Goal: Task Accomplishment & Management: Manage account settings

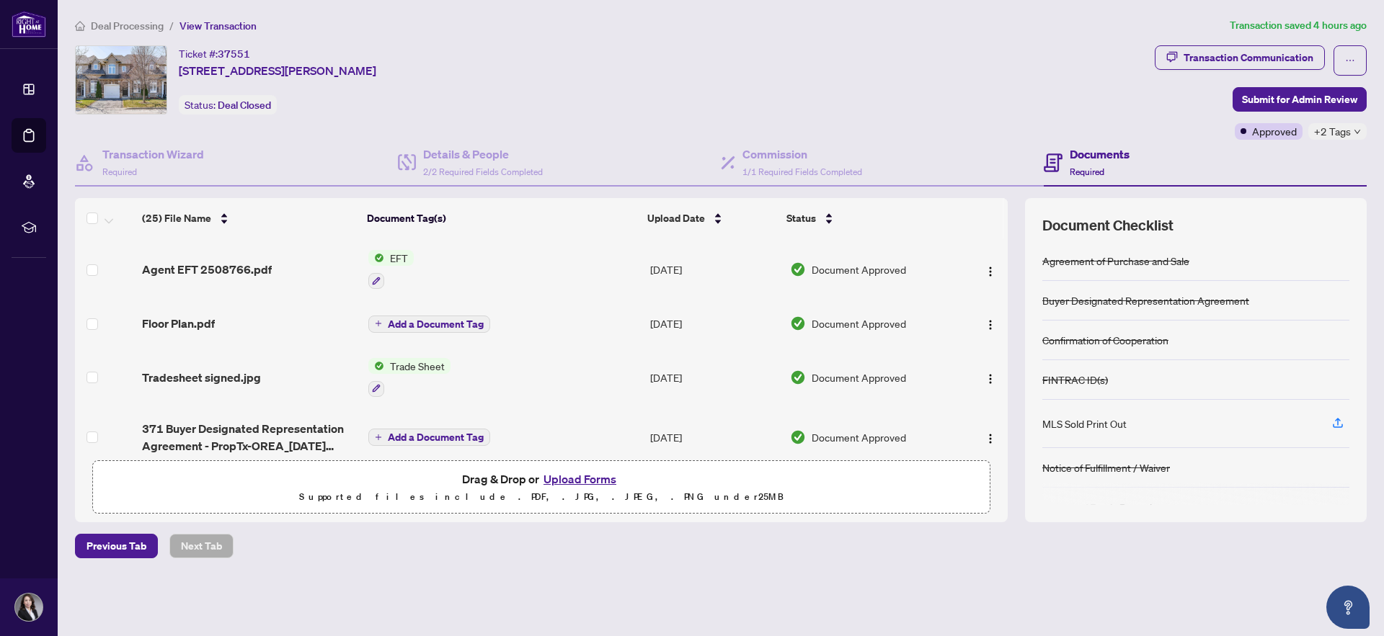
click at [143, 26] on span "Deal Processing" at bounding box center [127, 25] width 73 height 13
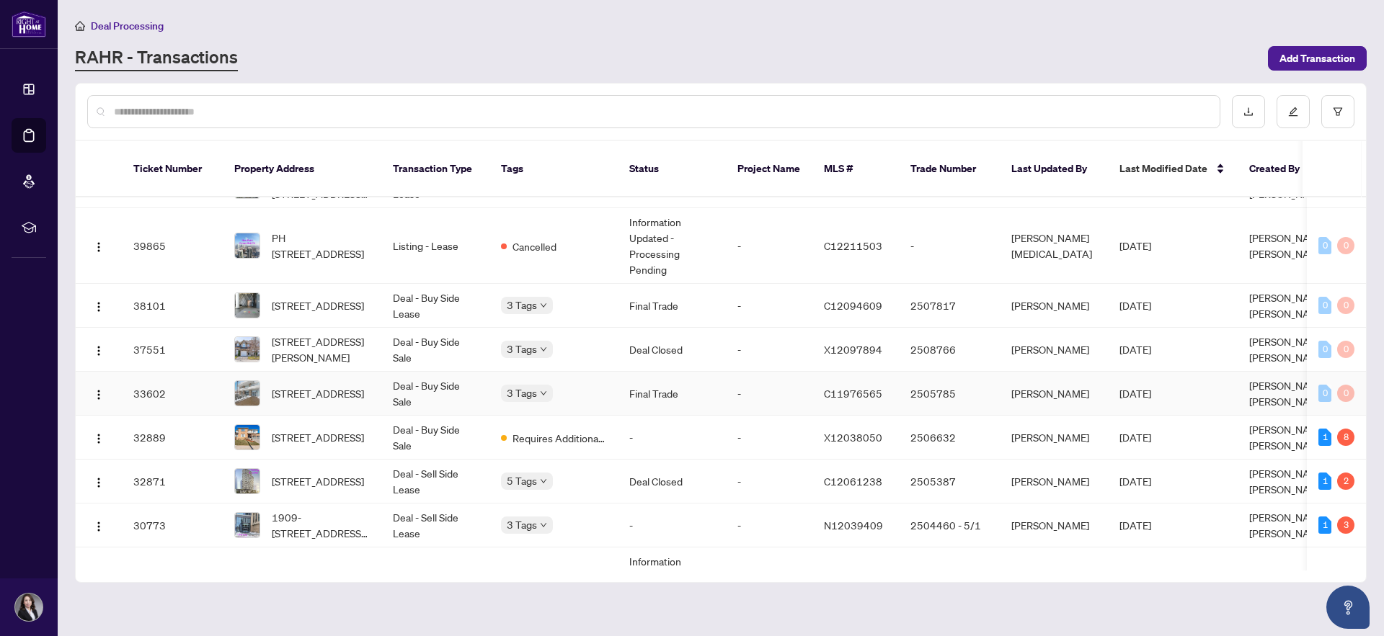
scroll to position [95, 0]
click at [337, 427] on span "[STREET_ADDRESS]" at bounding box center [318, 435] width 92 height 16
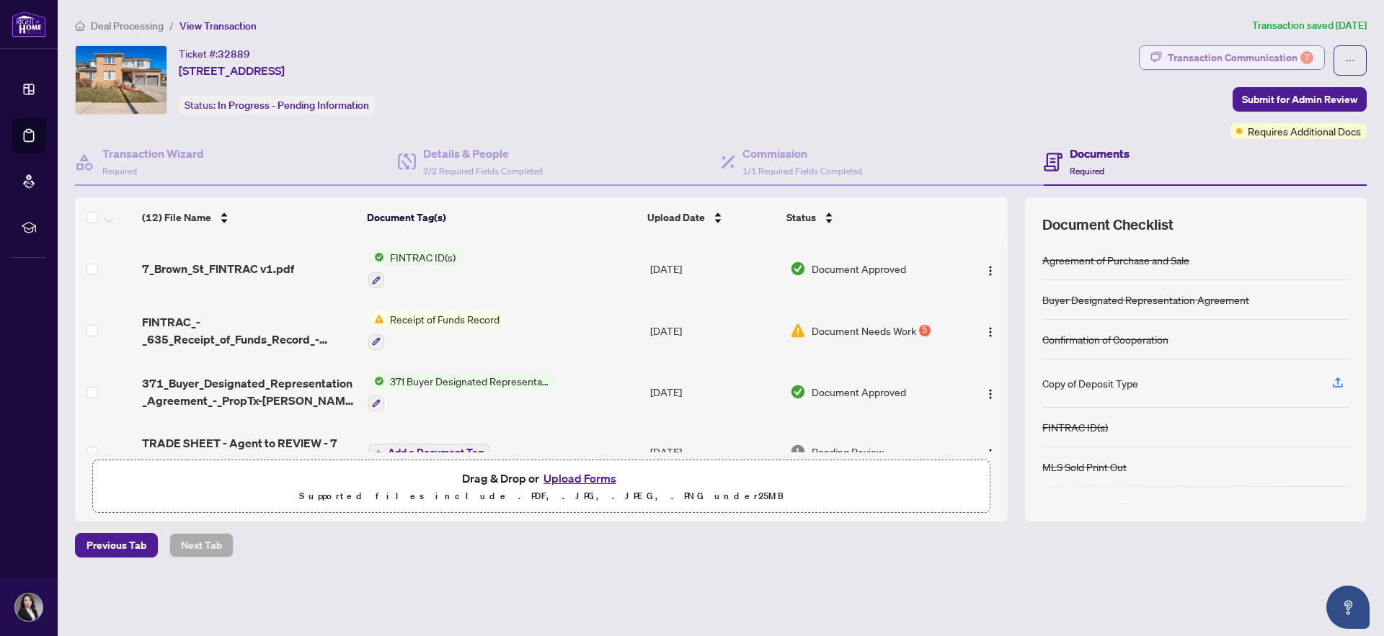
click at [1207, 57] on div "Transaction Communication 7" at bounding box center [1241, 57] width 146 height 23
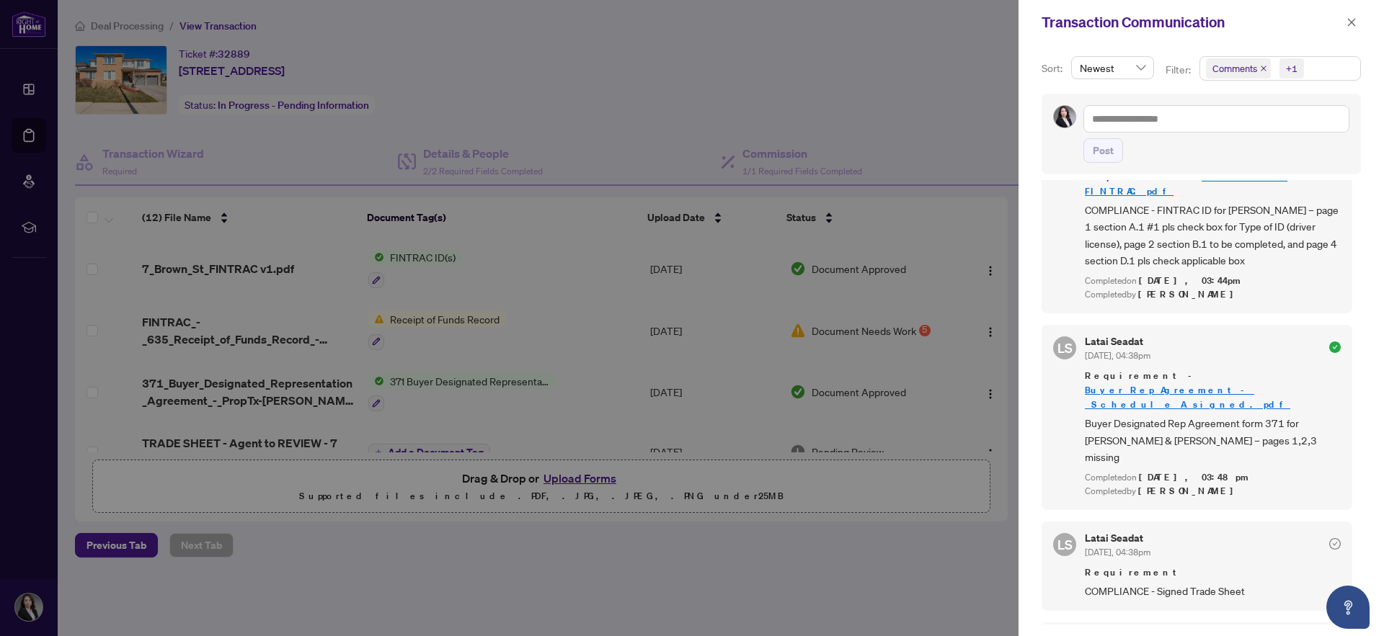
scroll to position [1788, 0]
click at [709, 550] on div at bounding box center [692, 318] width 1384 height 636
click at [1352, 26] on icon "close" at bounding box center [1352, 22] width 10 height 10
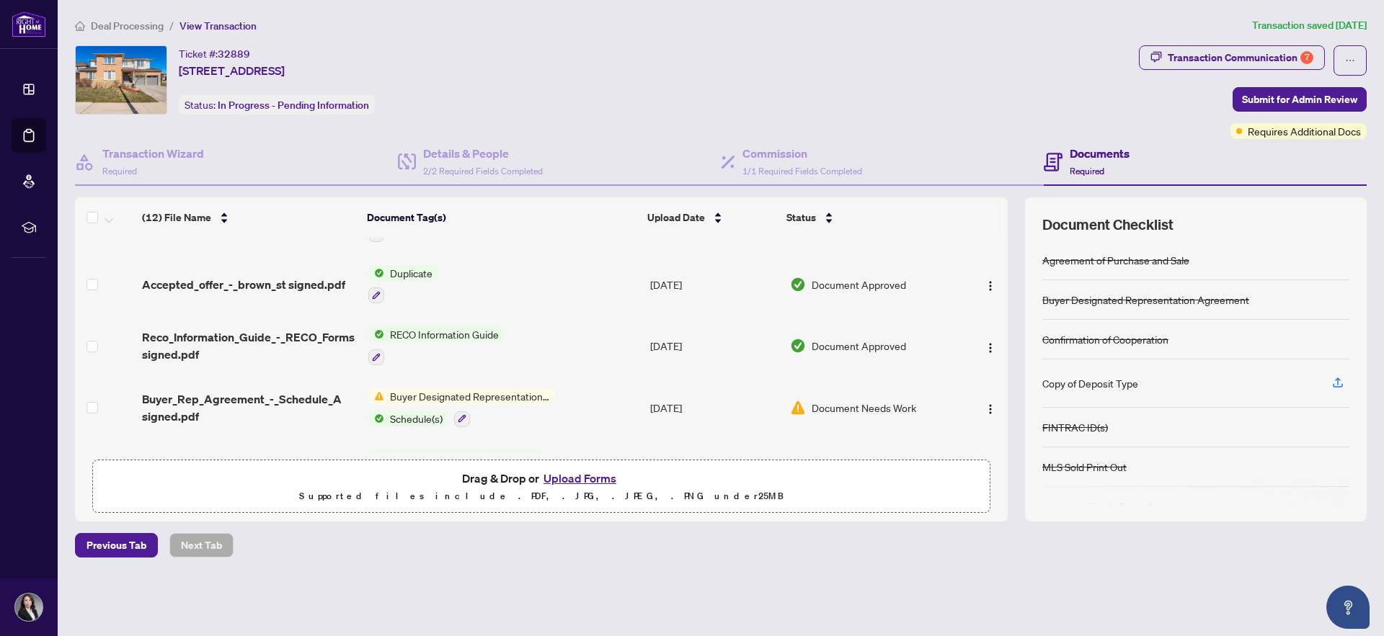
scroll to position [524, 0]
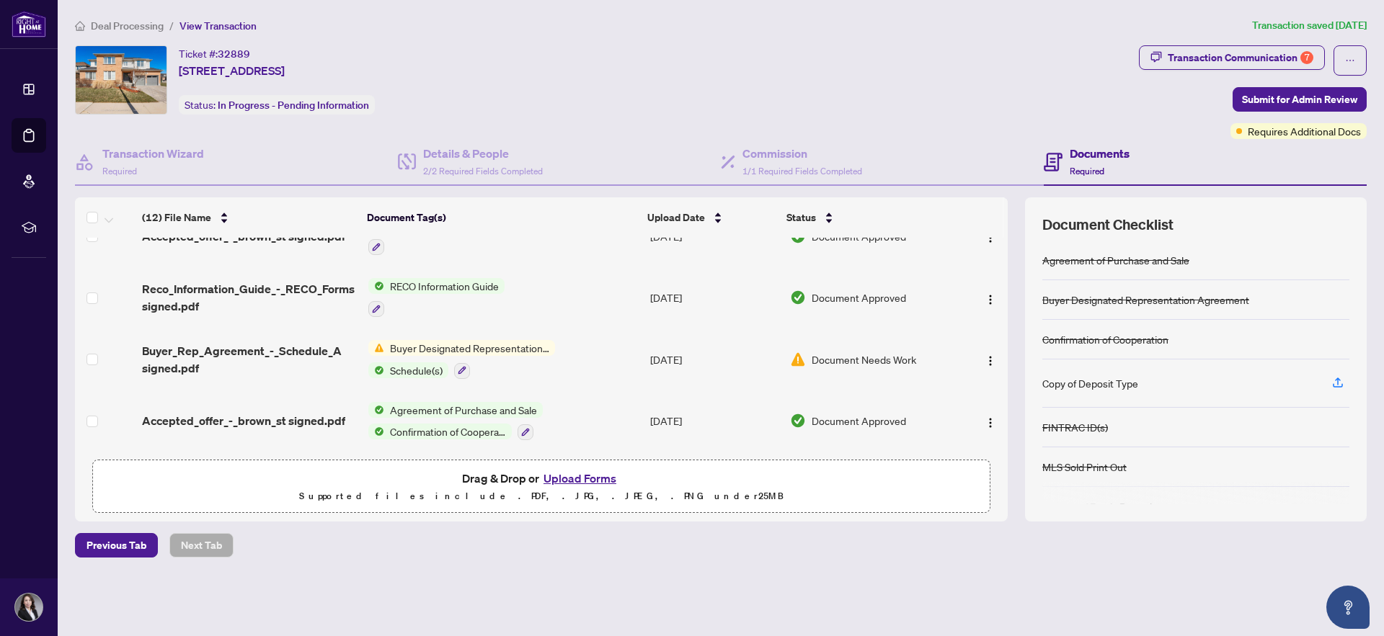
click at [849, 355] on span "Document Needs Work" at bounding box center [864, 360] width 105 height 16
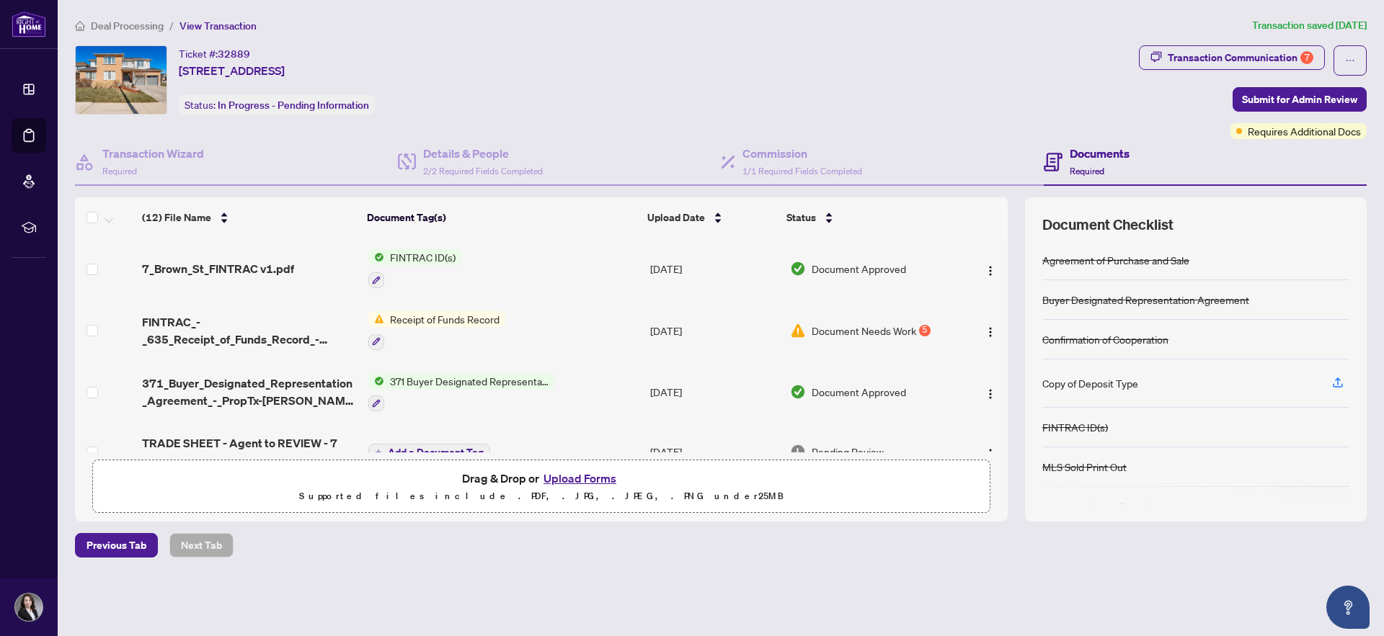
click at [585, 476] on button "Upload Forms" at bounding box center [579, 478] width 81 height 19
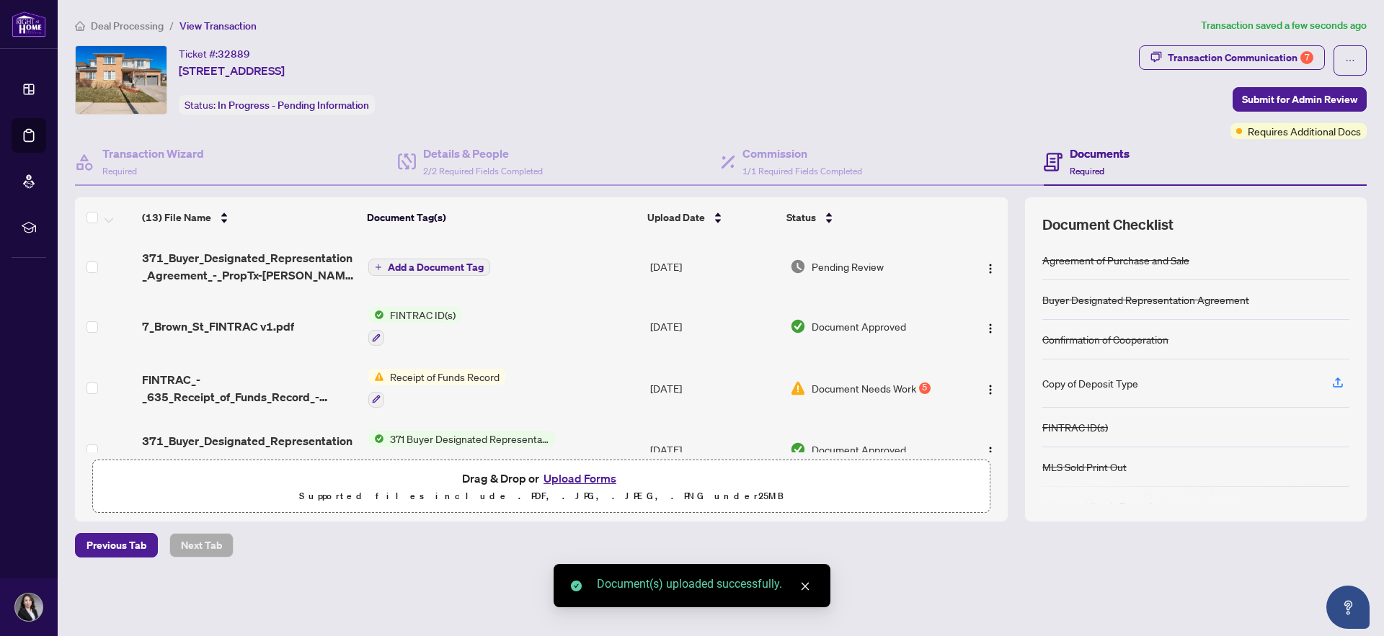
click at [807, 583] on icon "close" at bounding box center [805, 587] width 10 height 10
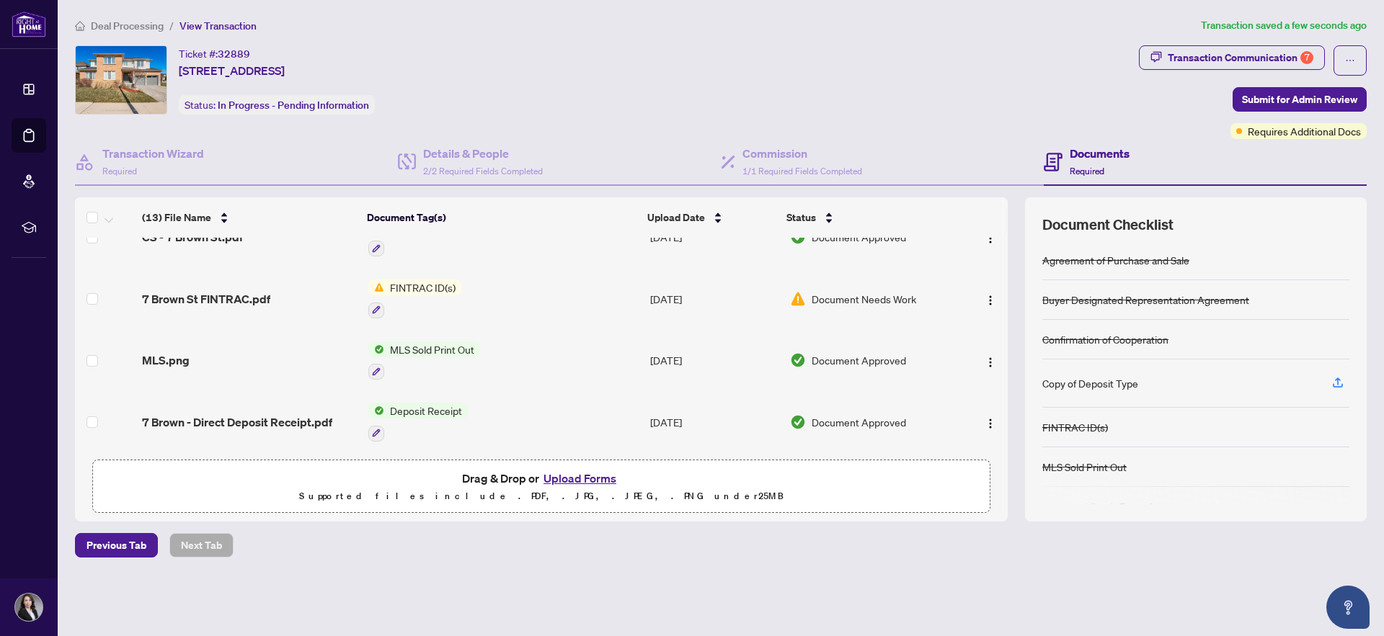
scroll to position [325, 0]
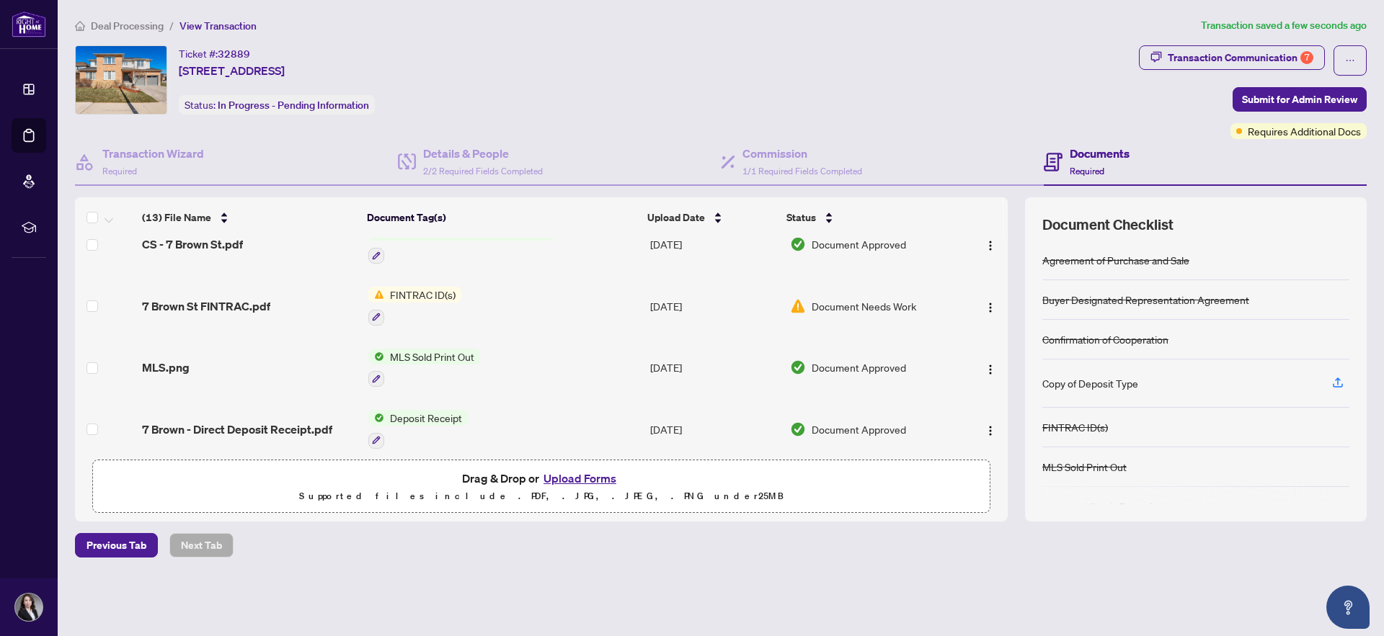
click at [822, 309] on span "Document Needs Work" at bounding box center [864, 306] width 105 height 16
